Goal: Task Accomplishment & Management: Manage account settings

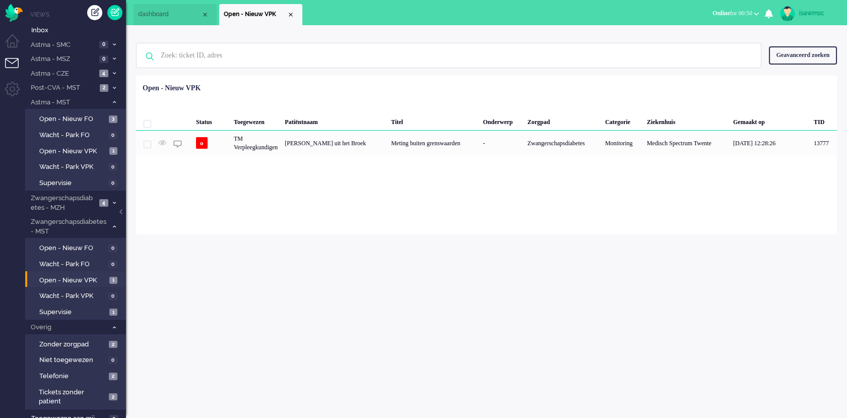
click at [109, 286] on li "Open - Nieuw VPK 1" at bounding box center [75, 279] width 100 height 16
click at [109, 281] on span "1" at bounding box center [113, 281] width 8 height 8
click at [114, 89] on icon at bounding box center [114, 88] width 3 height 4
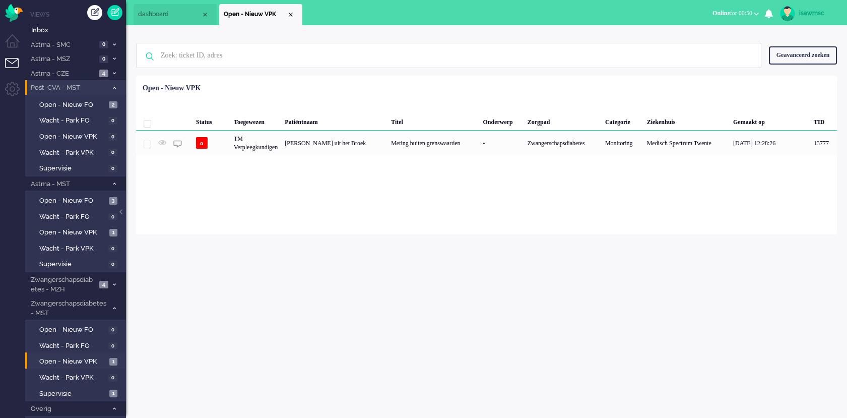
click at [114, 89] on icon at bounding box center [114, 88] width 3 height 4
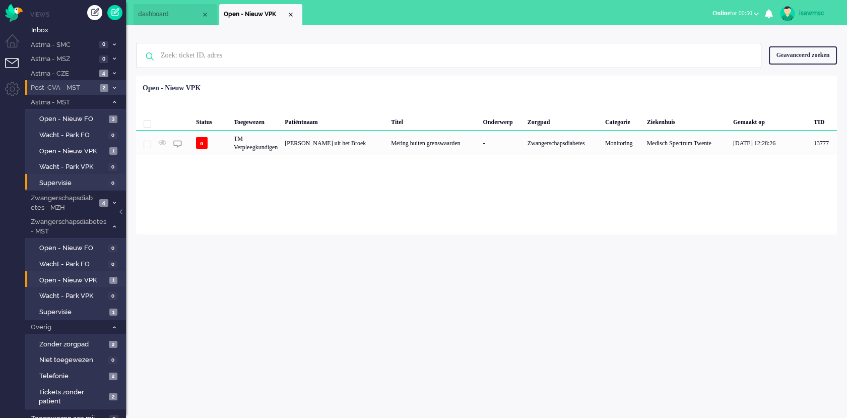
scroll to position [6, 0]
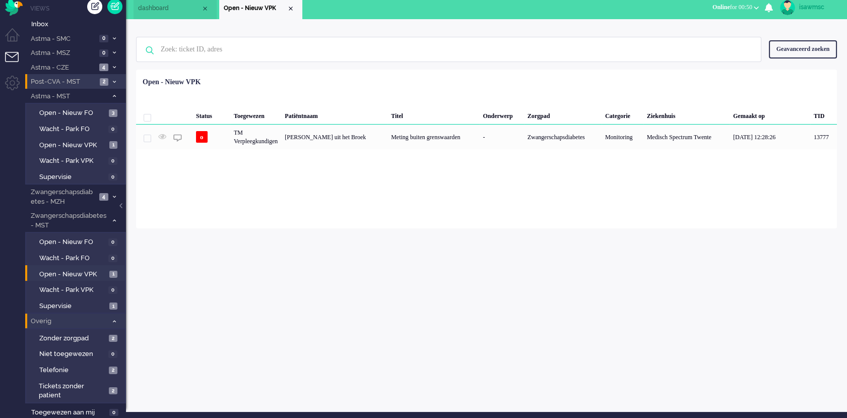
click at [115, 321] on icon at bounding box center [114, 322] width 3 height 4
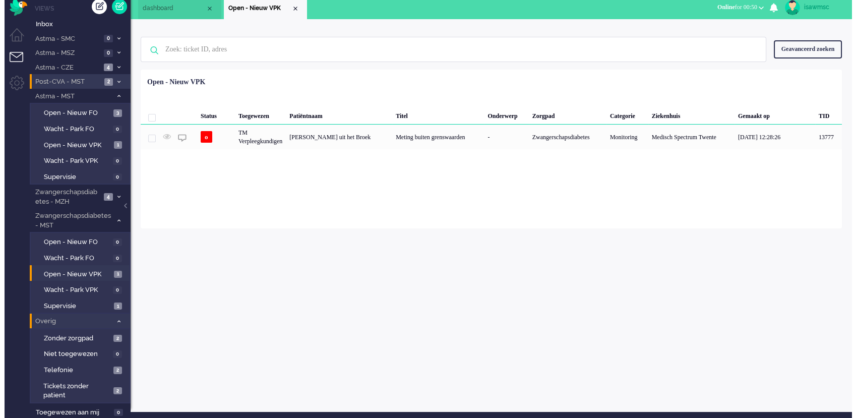
scroll to position [0, 0]
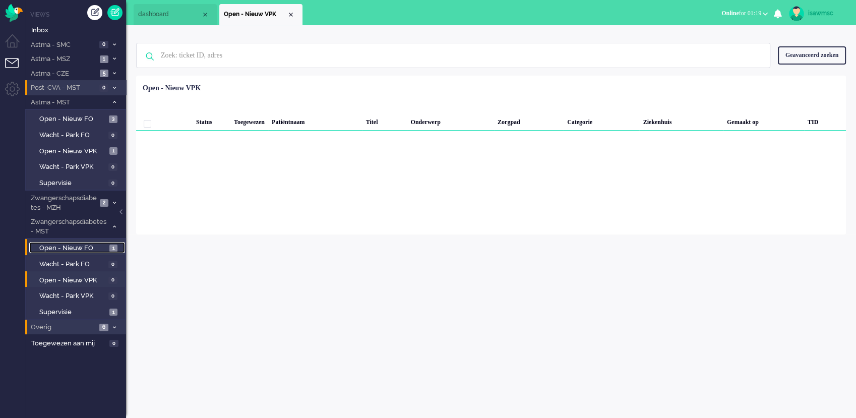
click at [112, 244] on span "1" at bounding box center [113, 248] width 8 height 8
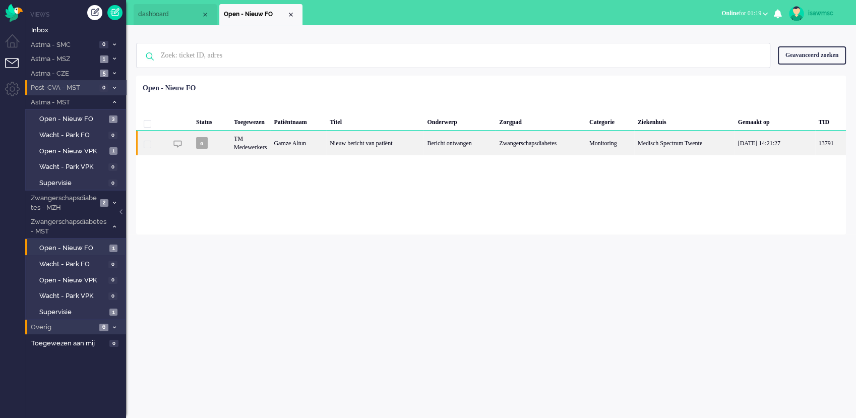
click at [385, 146] on div "Nieuw bericht van patiënt" at bounding box center [374, 143] width 97 height 25
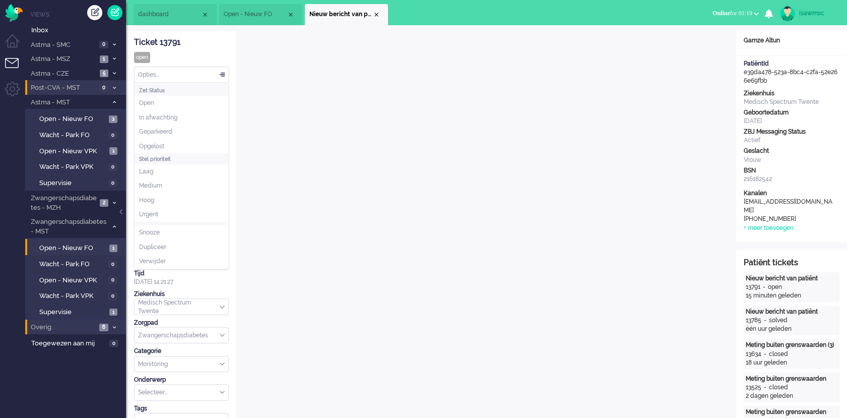
click at [172, 73] on div "Opties..." at bounding box center [182, 75] width 94 height 16
click at [181, 140] on li "Opgelost" at bounding box center [182, 146] width 94 height 15
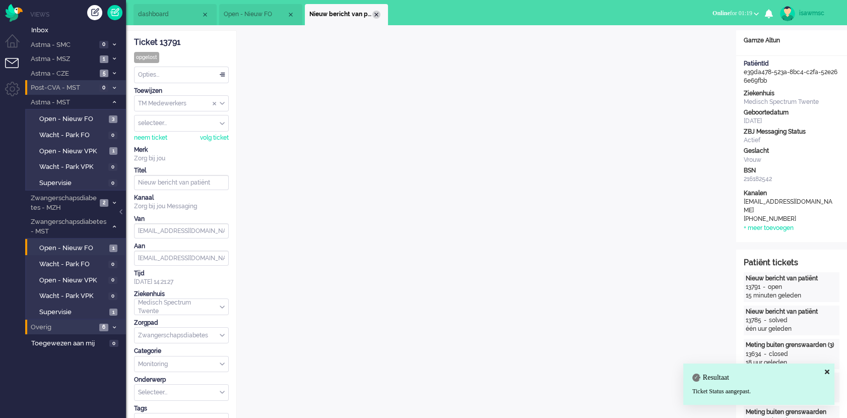
click at [376, 13] on div "Close tab" at bounding box center [376, 15] width 8 height 8
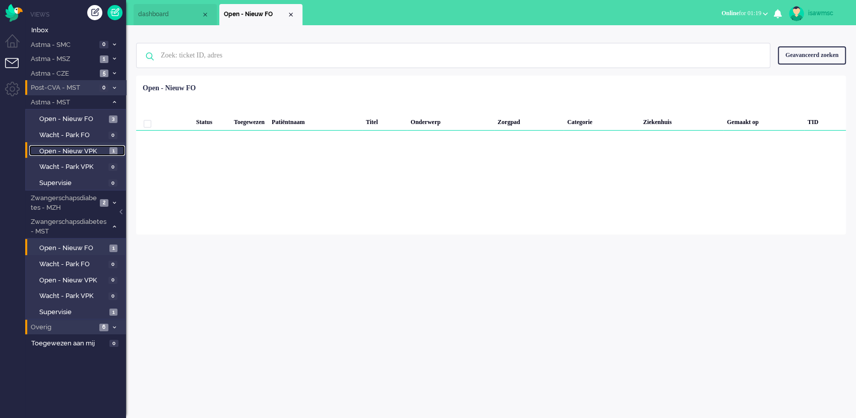
click at [109, 150] on span "1" at bounding box center [113, 151] width 8 height 8
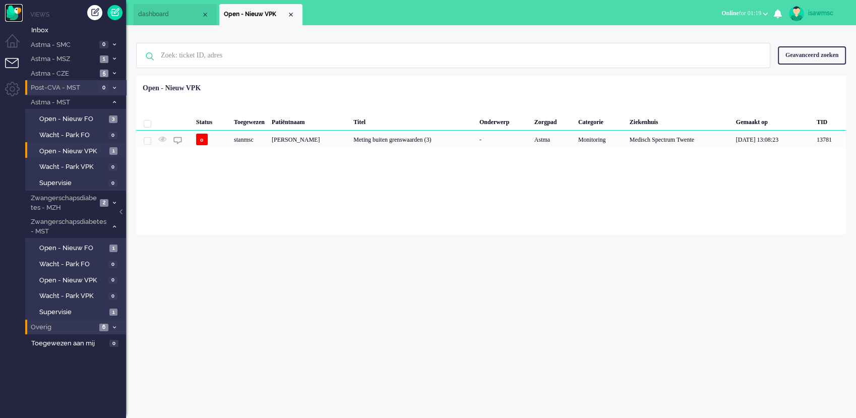
click at [9, 17] on img "Omnidesk" at bounding box center [14, 13] width 18 height 18
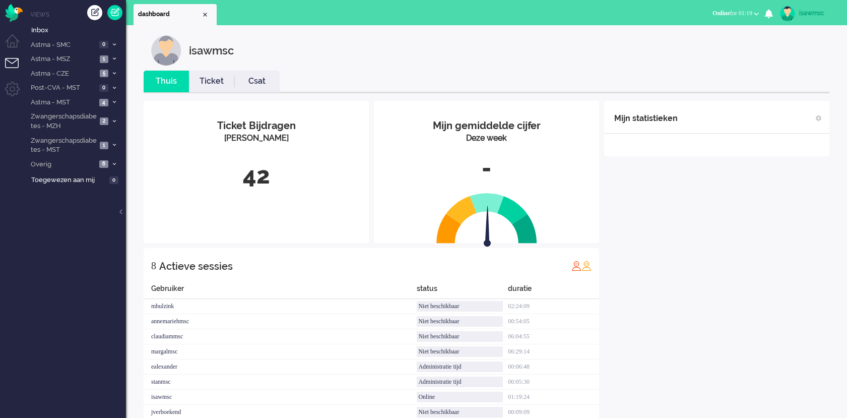
scroll to position [29, 0]
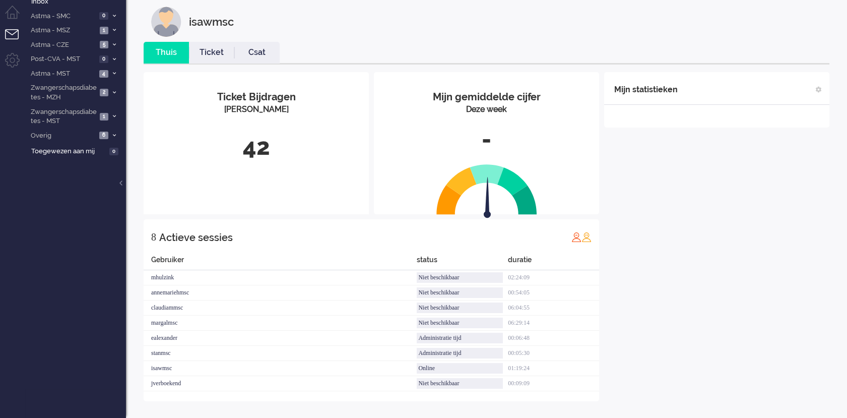
click at [274, 138] on div "42" at bounding box center [256, 147] width 210 height 33
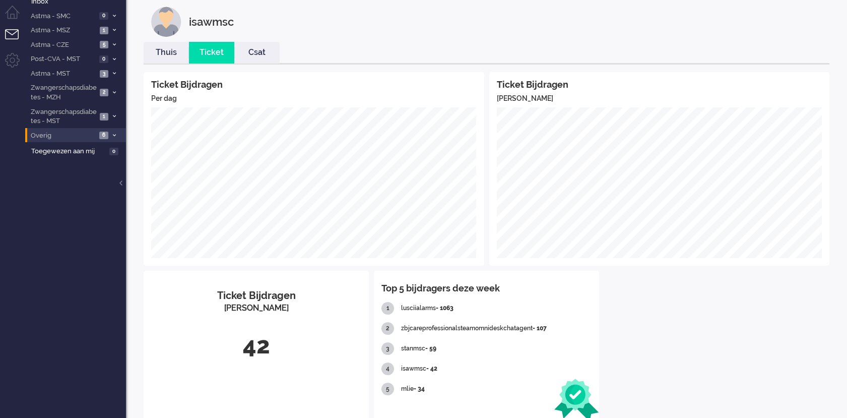
scroll to position [0, 0]
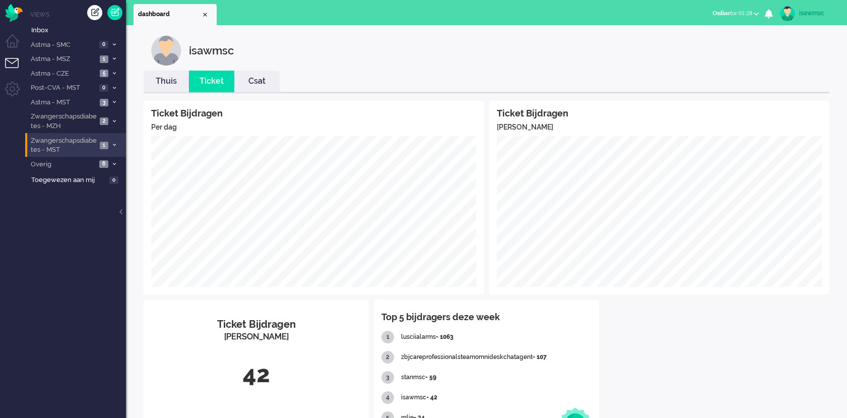
click at [109, 148] on li "Zwangerschapsdiabetes - MST 1" at bounding box center [75, 145] width 101 height 24
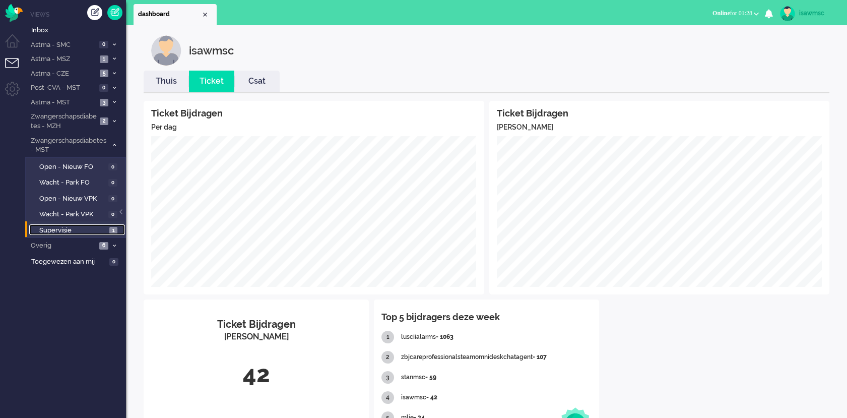
click at [113, 228] on span "1" at bounding box center [113, 231] width 8 height 8
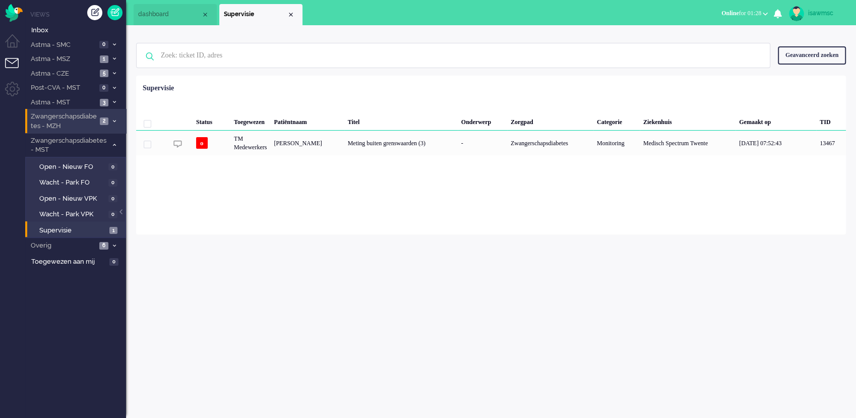
click at [107, 123] on span "2" at bounding box center [104, 121] width 9 height 8
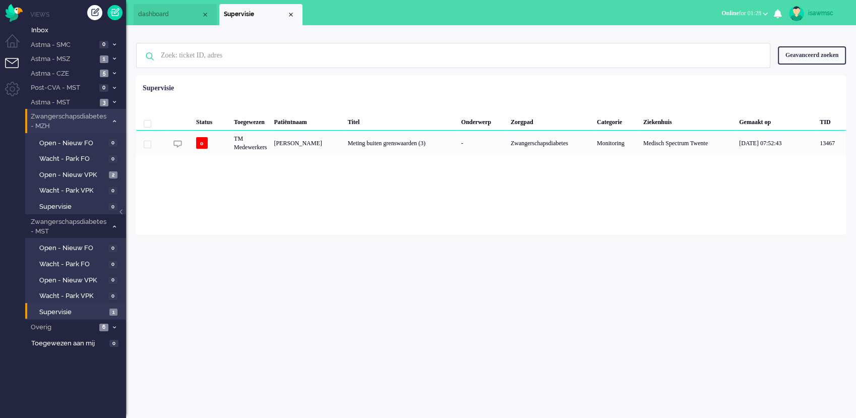
click at [113, 125] on li "Zwangerschapsdiabetes - MZH 2" at bounding box center [75, 121] width 101 height 24
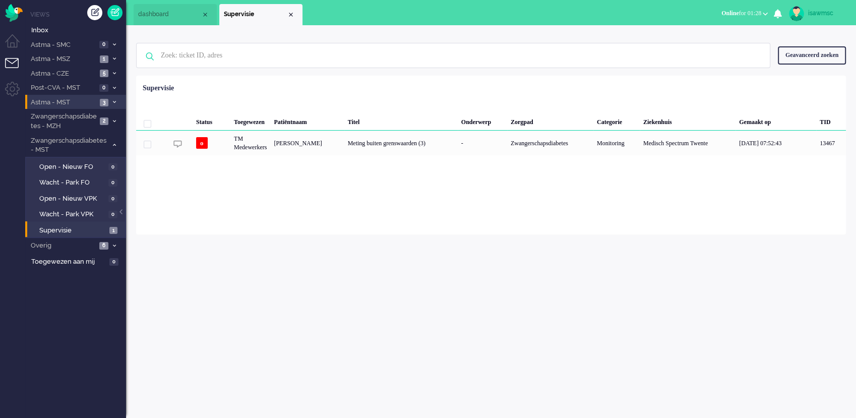
click at [113, 100] on span at bounding box center [114, 103] width 8 height 6
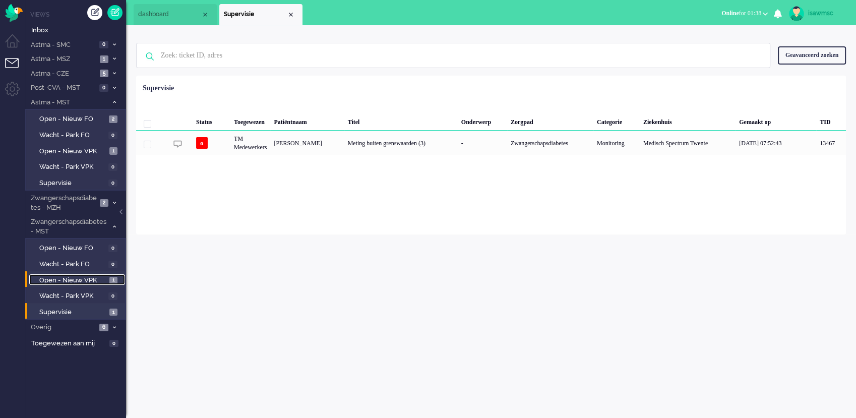
click at [92, 277] on span "Open - Nieuw VPK" at bounding box center [73, 281] width 68 height 10
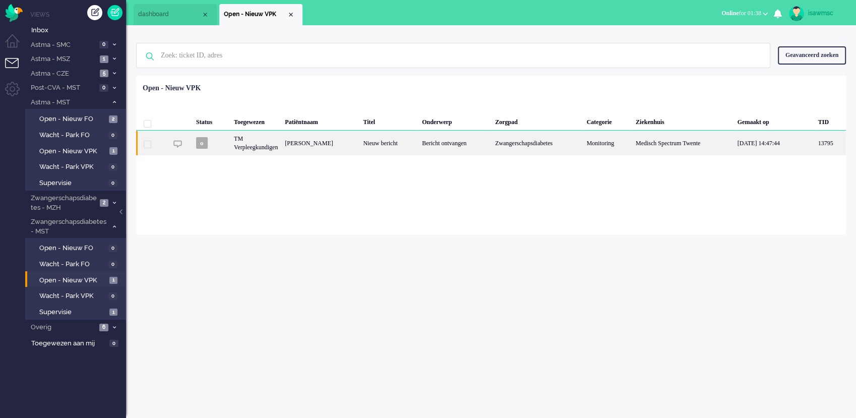
click at [341, 147] on div "[PERSON_NAME]" at bounding box center [320, 143] width 78 height 25
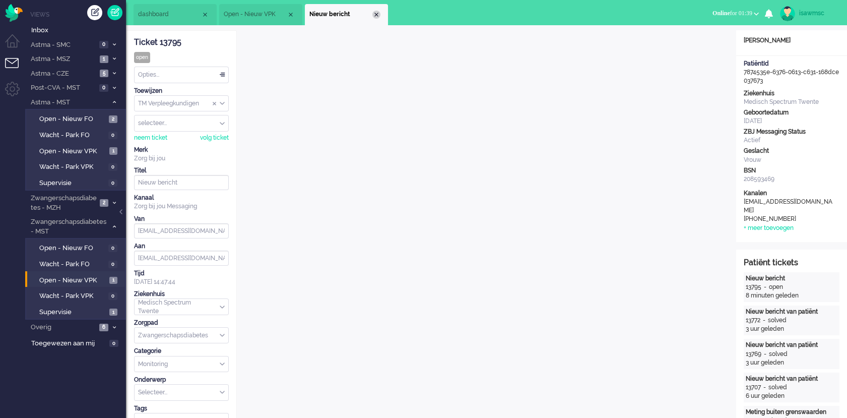
click at [374, 13] on div "Close tab" at bounding box center [376, 15] width 8 height 8
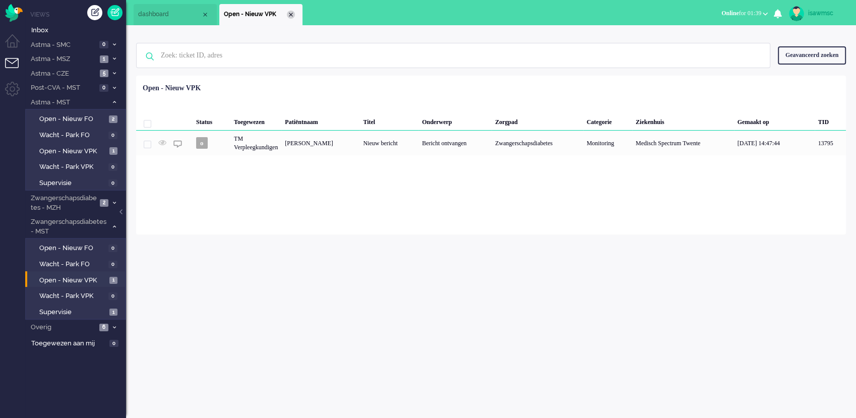
click at [287, 15] on div "Close tab" at bounding box center [291, 15] width 8 height 8
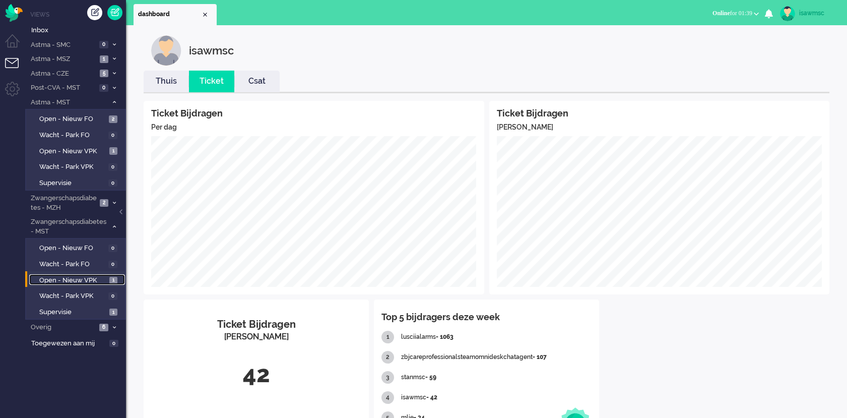
click at [101, 281] on span "Open - Nieuw VPK" at bounding box center [73, 281] width 68 height 10
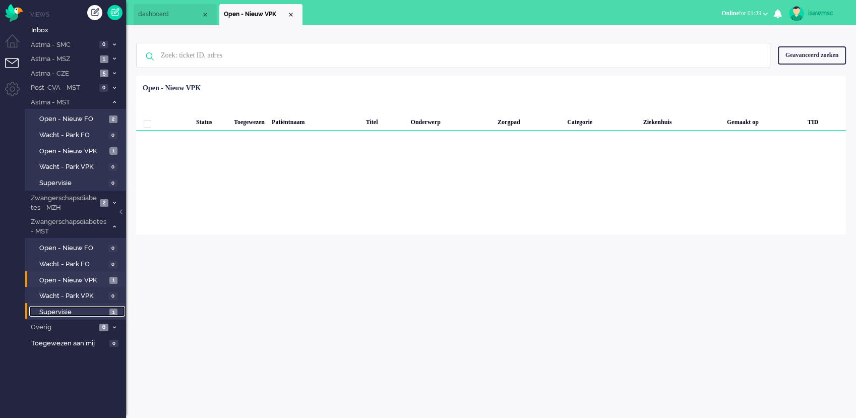
click at [110, 315] on span "1" at bounding box center [113, 312] width 8 height 8
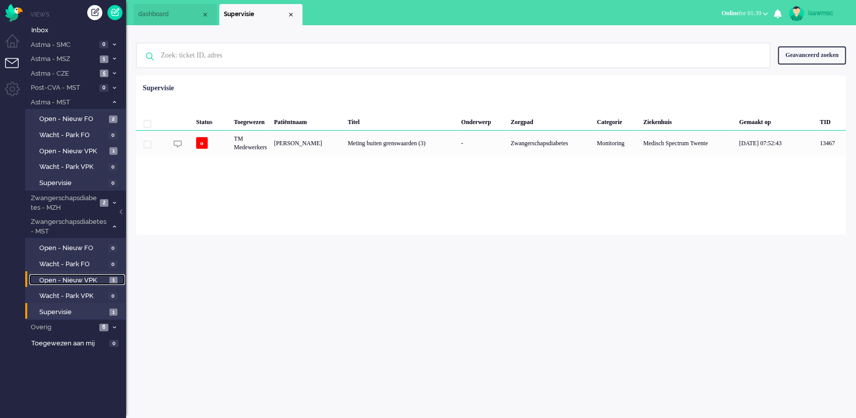
click at [107, 277] on link "Open - Nieuw VPK 1" at bounding box center [77, 279] width 96 height 11
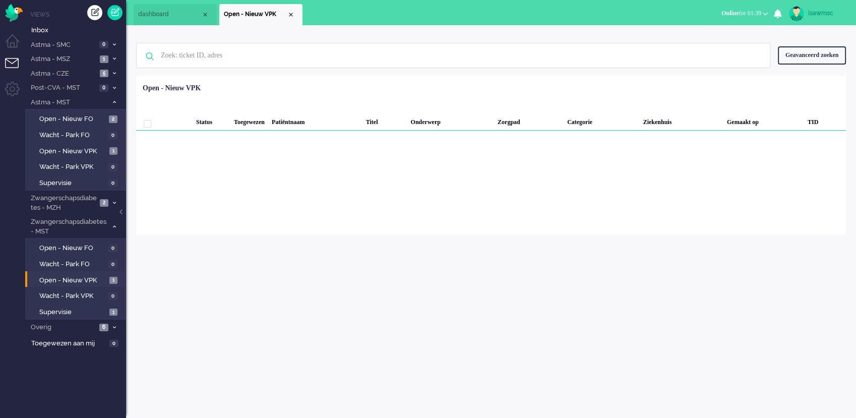
click at [239, 251] on div "isawmsc Thuis Ticket Csat Ticket Bijdragen Per dag Ticket Bijdragen Per Kanaal …" at bounding box center [491, 221] width 730 height 393
